Goal: Task Accomplishment & Management: Complete application form

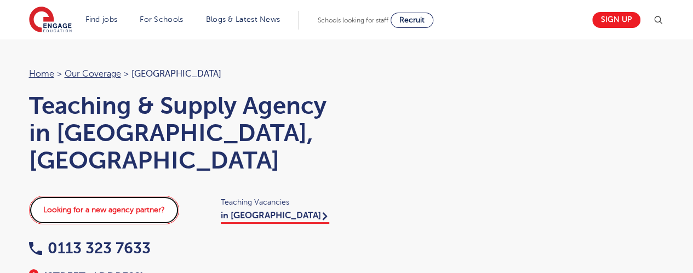
click at [128, 196] on link "Looking for a new agency partner?" at bounding box center [104, 210] width 150 height 28
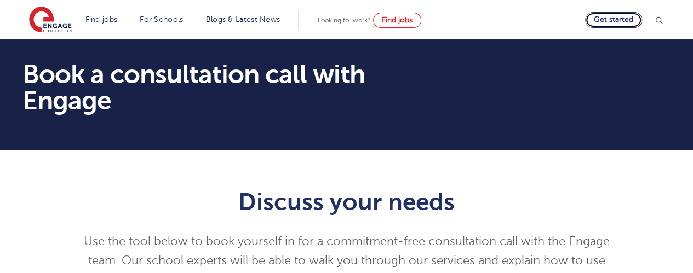
click at [622, 19] on link "Get started" at bounding box center [613, 20] width 57 height 16
click at [607, 21] on link "Get started" at bounding box center [613, 20] width 57 height 16
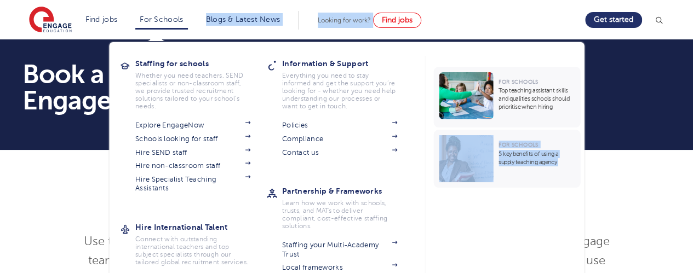
drag, startPoint x: 562, startPoint y: 10, endPoint x: 459, endPoint y: 231, distance: 243.5
click at [459, 40] on section "Find jobs All vacancies We have one of the UK's largest database. and with hund…" at bounding box center [307, 20] width 556 height 40
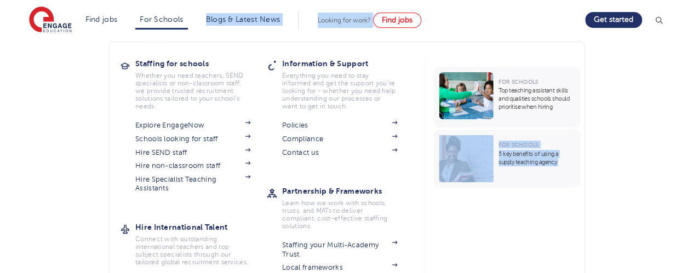
scroll to position [396, 0]
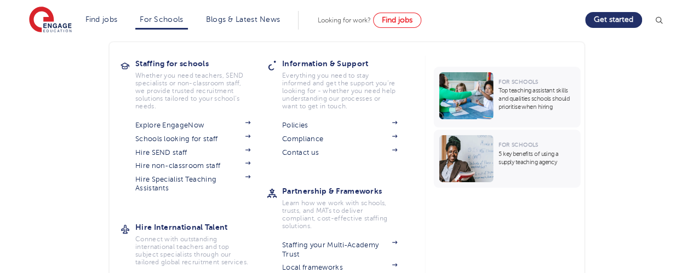
click at [168, 11] on li "For Schools Staffing for schools Whether you need teachers, SEND specialists or…" at bounding box center [161, 20] width 52 height 19
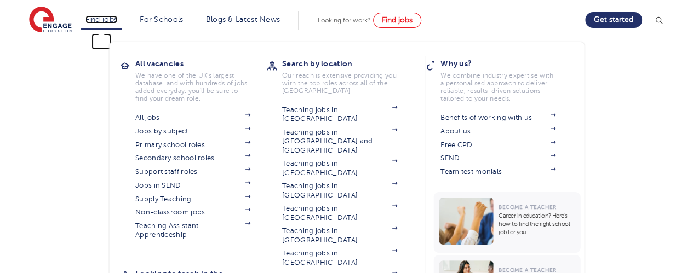
click at [99, 15] on link "Find jobs" at bounding box center [101, 19] width 32 height 8
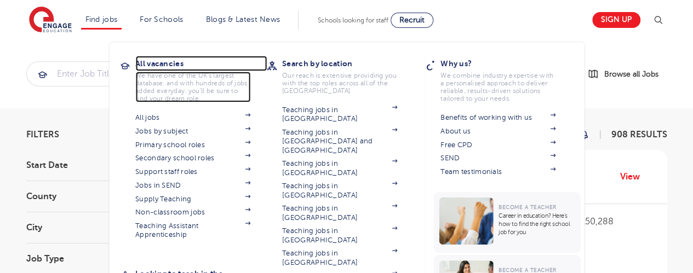
click at [150, 59] on h3 "All vacancies" at bounding box center [200, 63] width 131 height 15
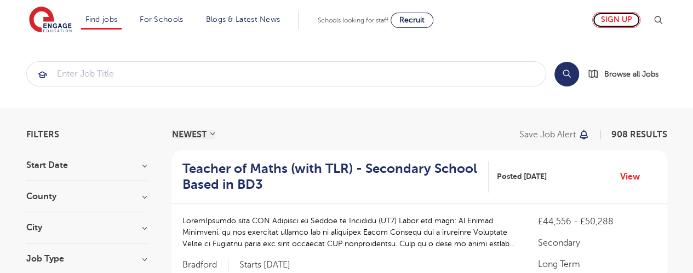
click at [619, 15] on link "Sign up" at bounding box center [616, 20] width 48 height 16
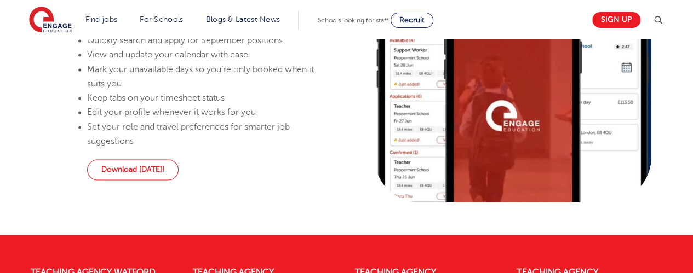
scroll to position [805, 0]
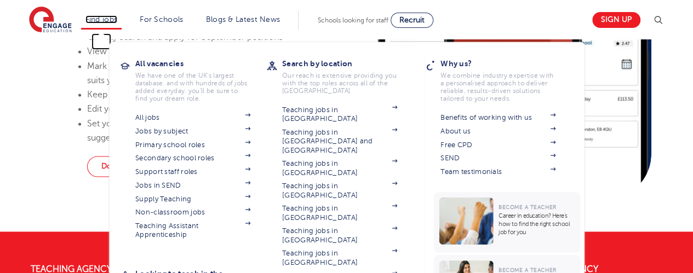
click at [114, 16] on link "Find jobs" at bounding box center [101, 19] width 32 height 8
